Goal: Task Accomplishment & Management: Complete application form

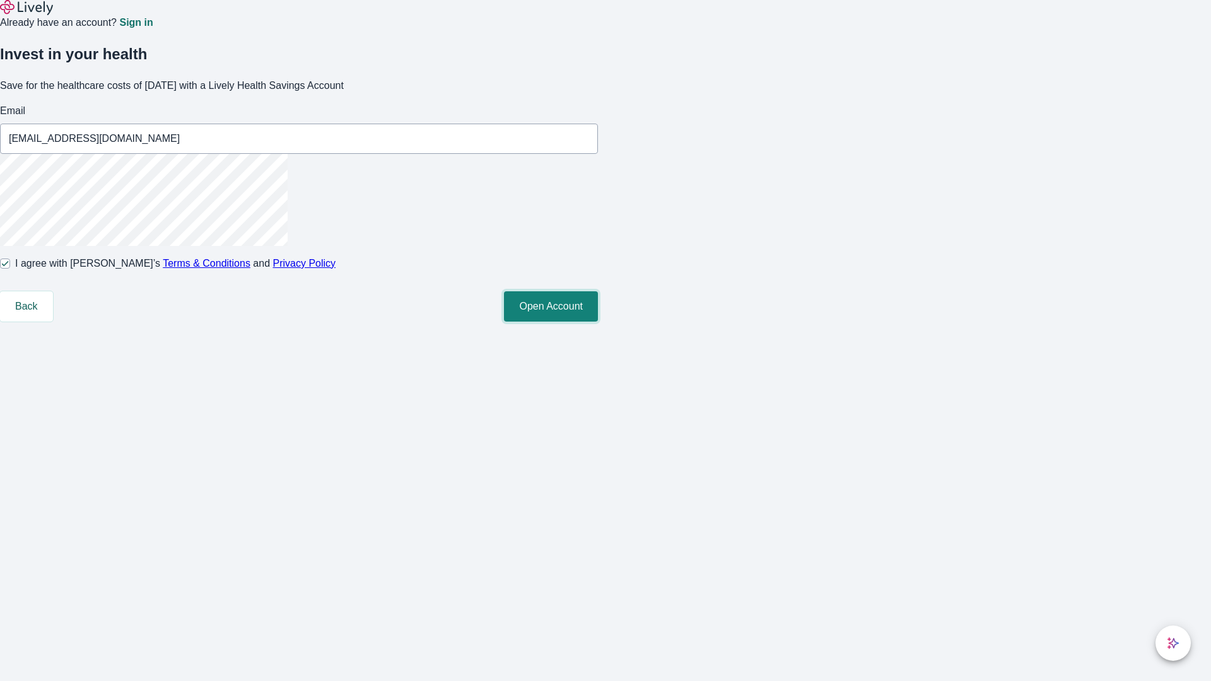
click at [598, 322] on button "Open Account" at bounding box center [551, 306] width 94 height 30
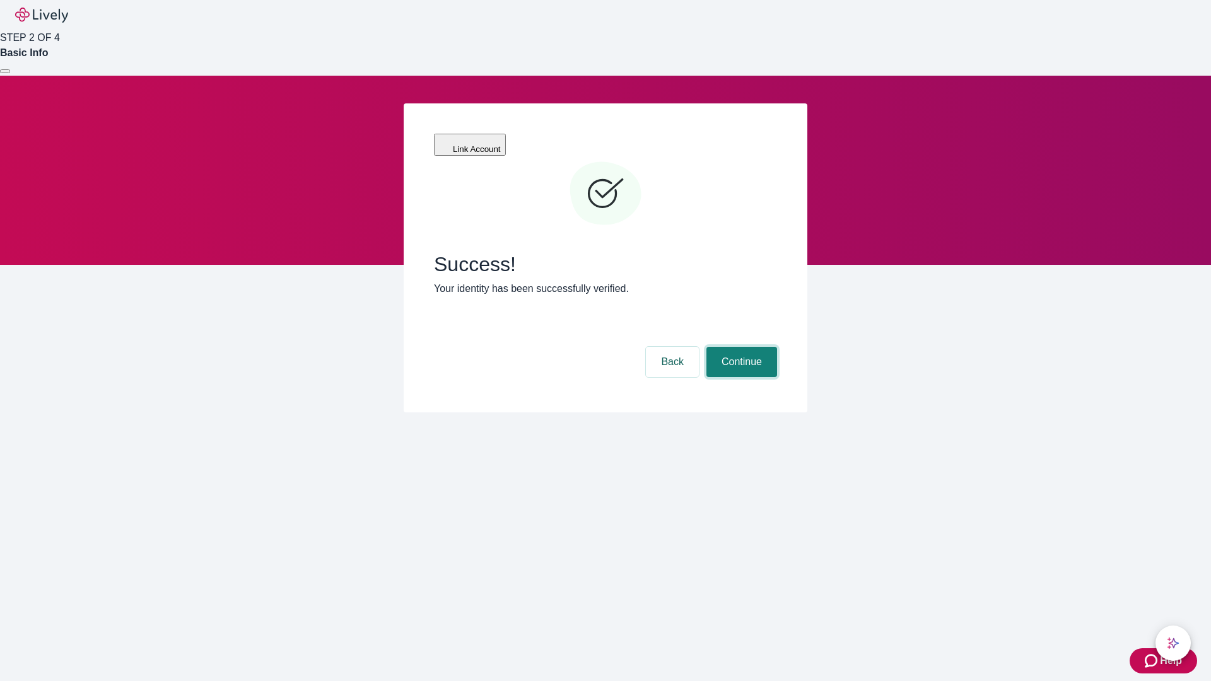
click at [740, 347] on button "Continue" at bounding box center [742, 362] width 71 height 30
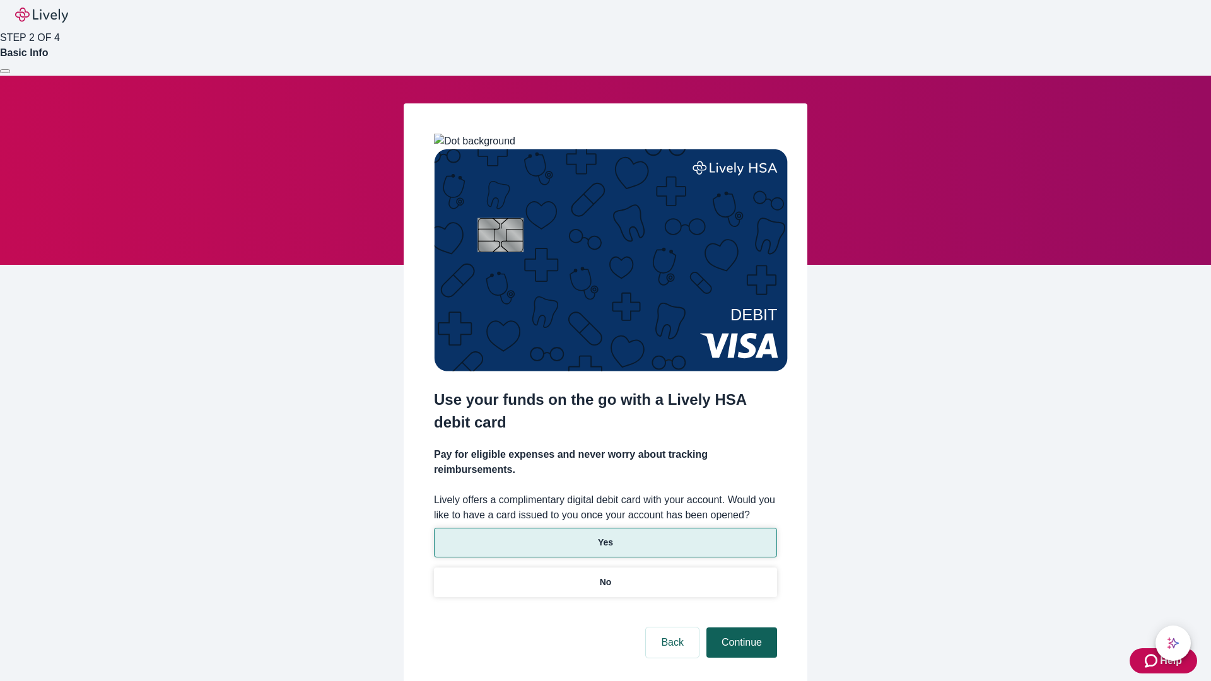
click at [605, 576] on p "No" at bounding box center [606, 582] width 12 height 13
click at [740, 628] on button "Continue" at bounding box center [742, 643] width 71 height 30
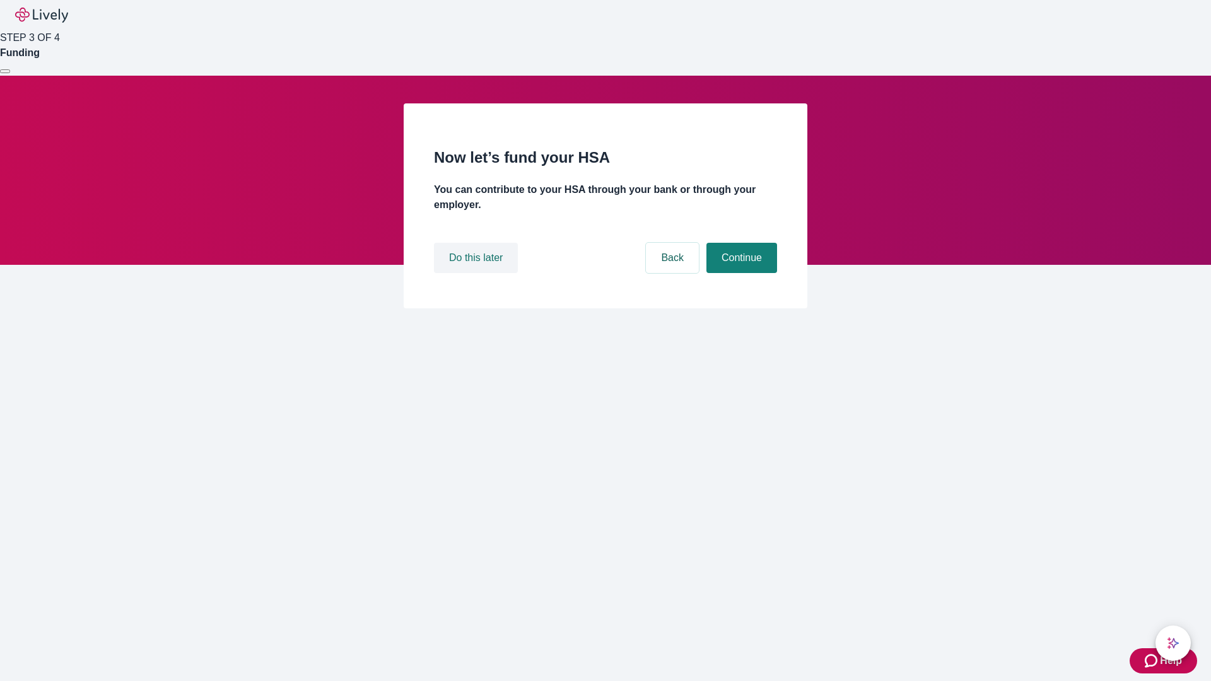
click at [478, 273] on button "Do this later" at bounding box center [476, 258] width 84 height 30
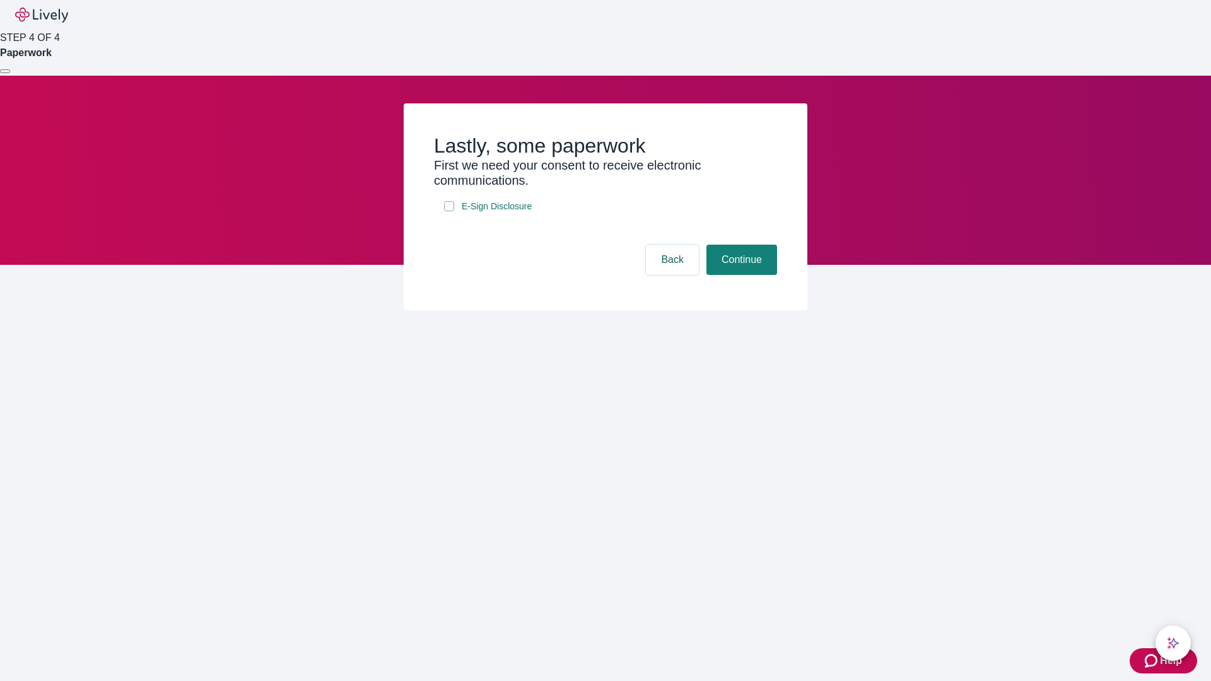
click at [449, 211] on input "E-Sign Disclosure" at bounding box center [449, 206] width 10 height 10
checkbox input "true"
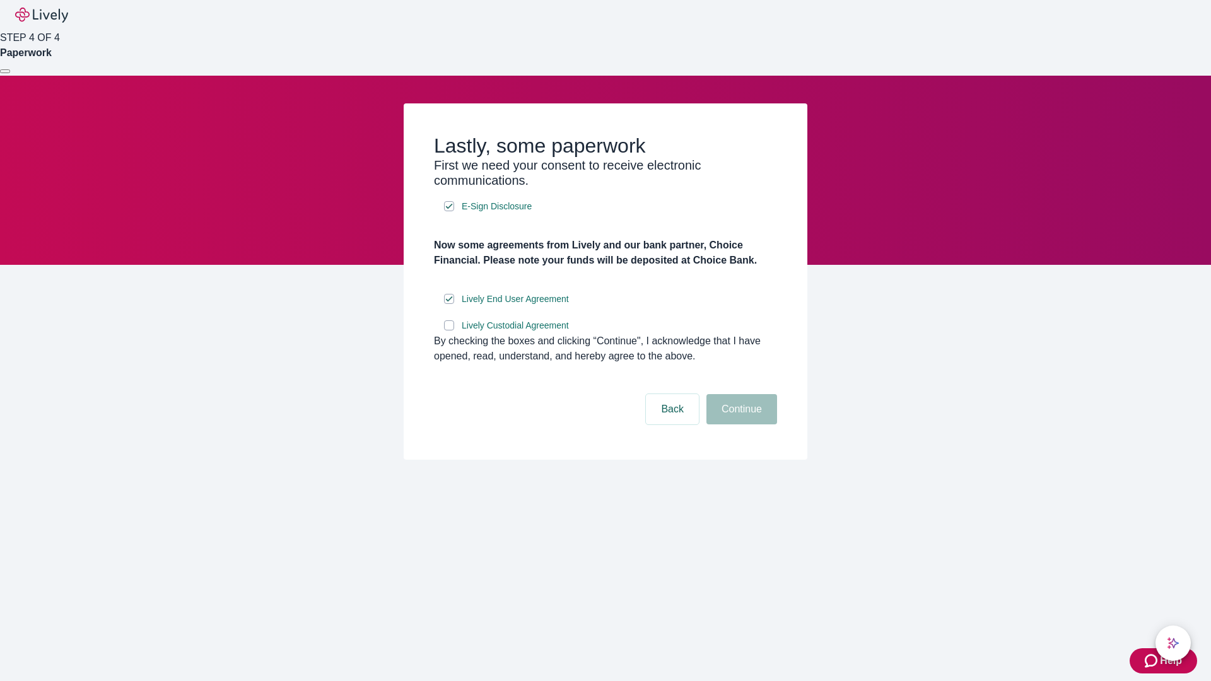
click at [449, 331] on input "Lively Custodial Agreement" at bounding box center [449, 326] width 10 height 10
checkbox input "true"
click at [740, 425] on button "Continue" at bounding box center [742, 409] width 71 height 30
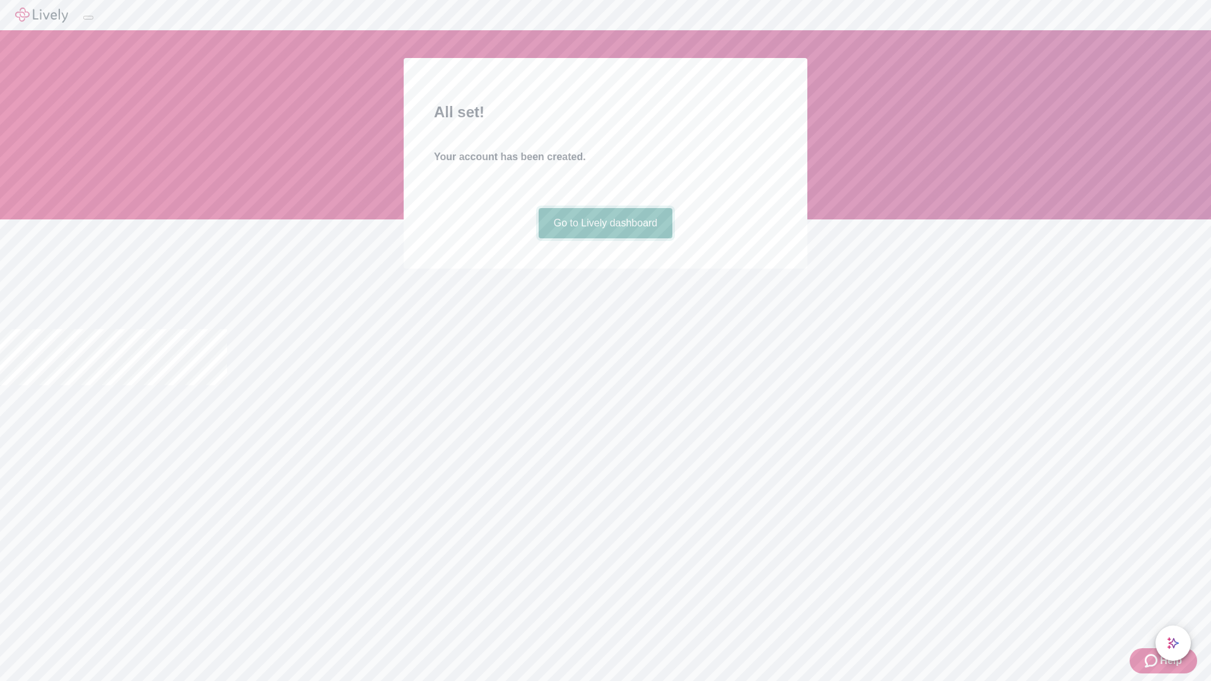
click at [605, 238] on link "Go to Lively dashboard" at bounding box center [606, 223] width 134 height 30
